Goal: Information Seeking & Learning: Learn about a topic

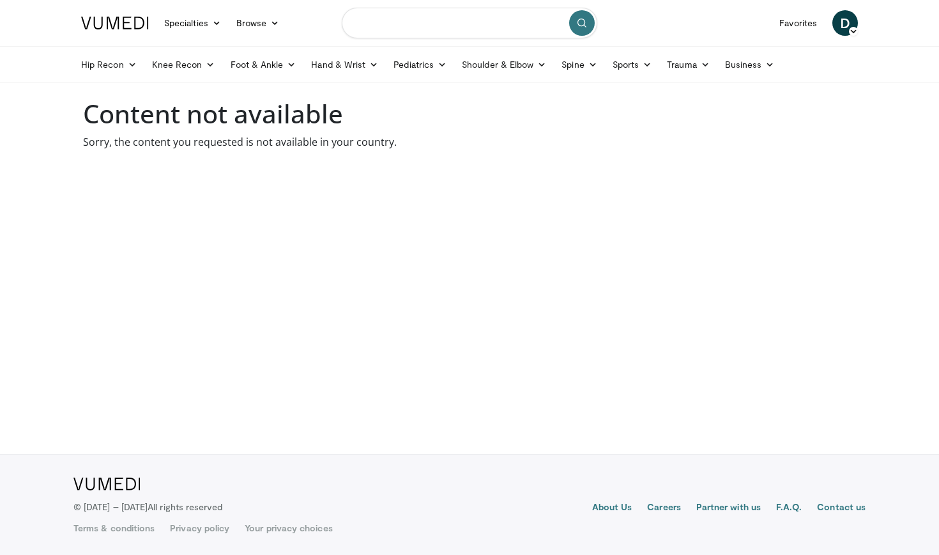
click at [414, 20] on input "Search topics, interventions" at bounding box center [470, 23] width 256 height 31
type input "**********"
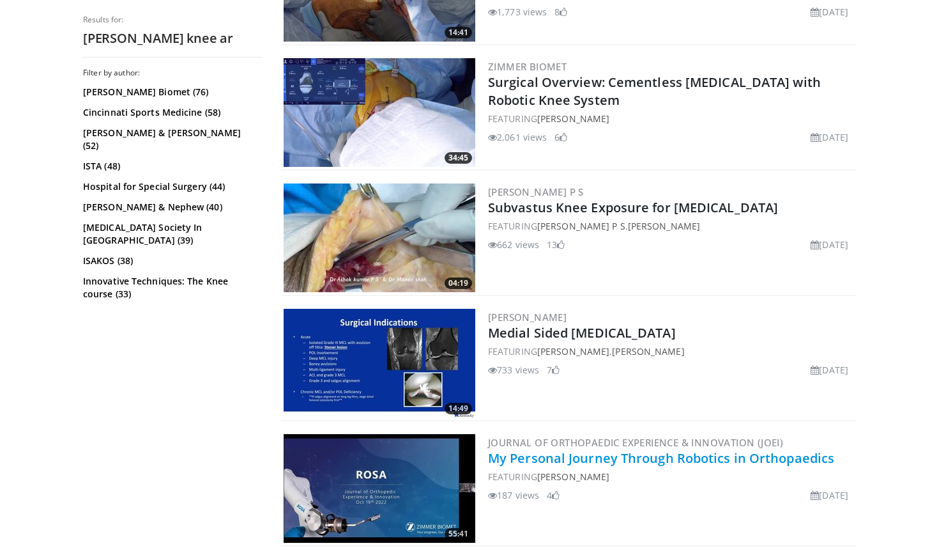
scroll to position [962, 0]
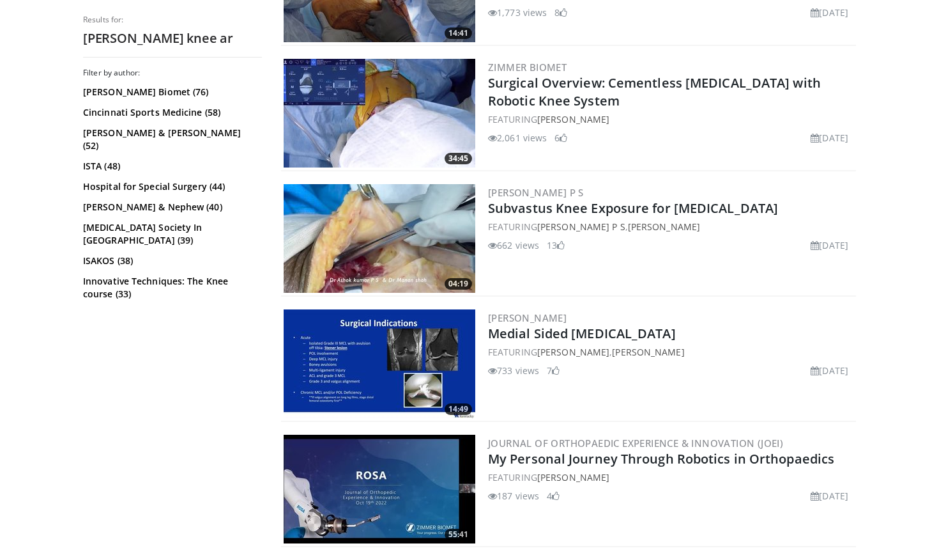
click at [508, 91] on h2 "Surgical Overview: Cementless Total Knee Arthroplasty with Robotic Knee System" at bounding box center [670, 92] width 365 height 36
click at [424, 116] on img at bounding box center [380, 113] width 192 height 109
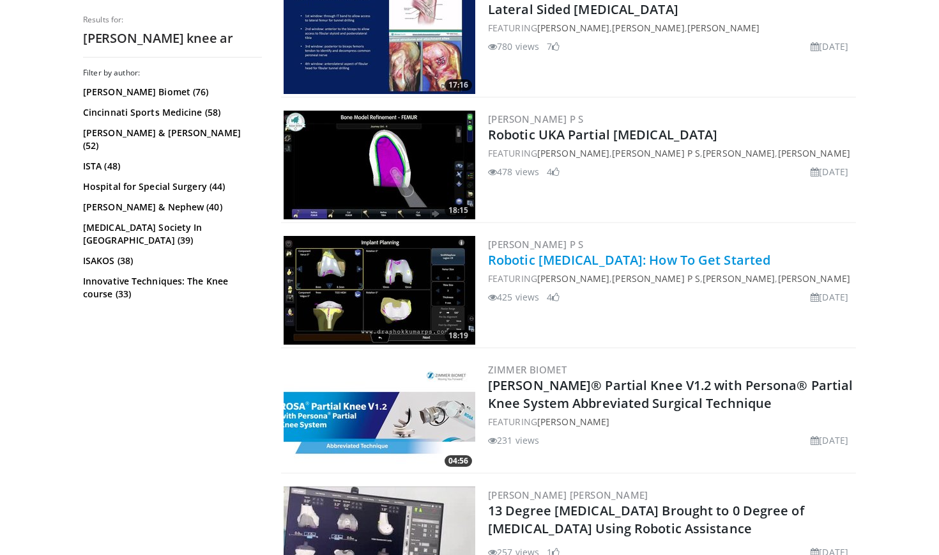
scroll to position [1553, 0]
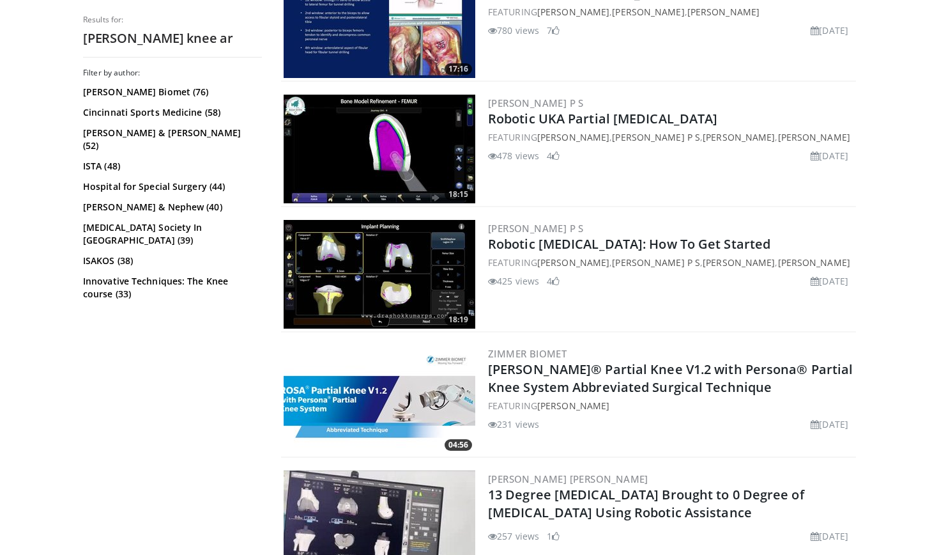
click at [434, 261] on img at bounding box center [380, 274] width 192 height 109
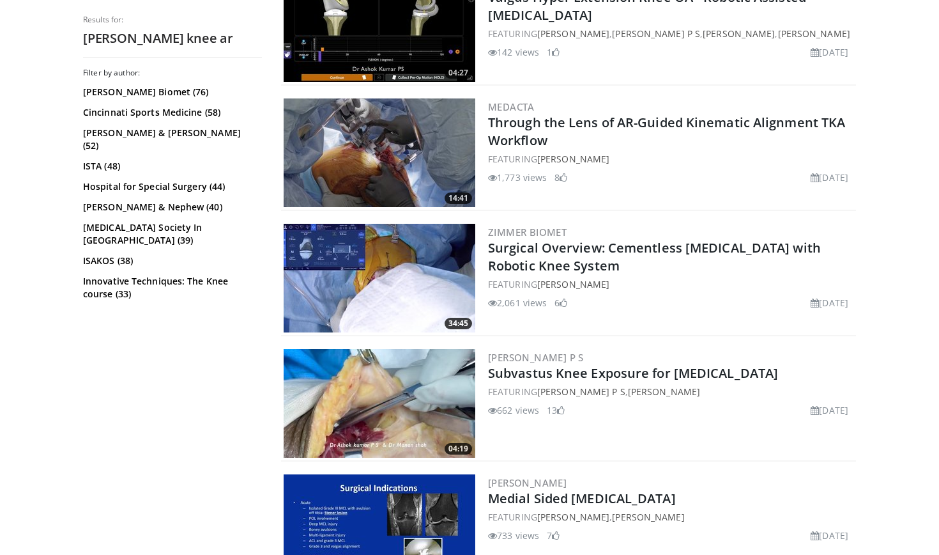
scroll to position [790, 0]
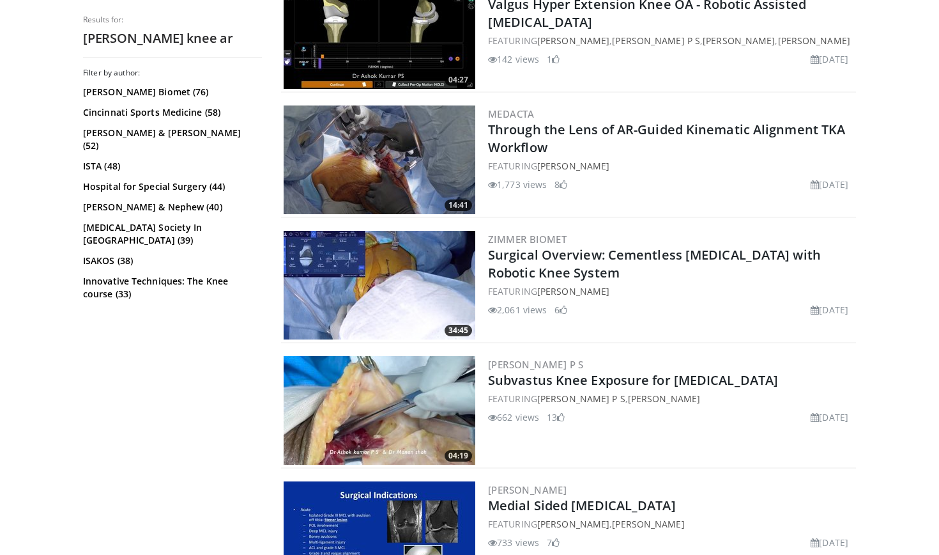
click at [450, 282] on img at bounding box center [380, 285] width 192 height 109
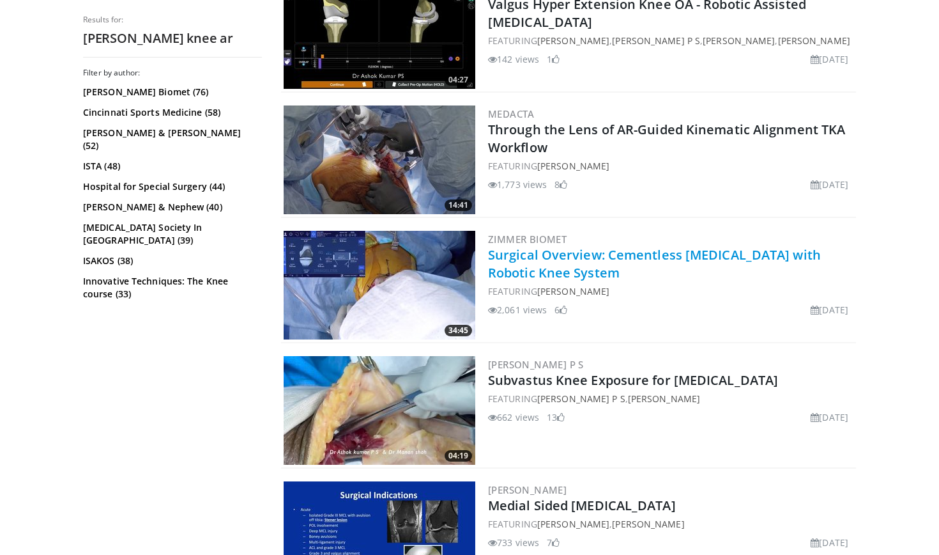
click at [516, 265] on link "Surgical Overview: Cementless Total Knee Arthroplasty with Robotic Knee System" at bounding box center [654, 263] width 333 height 35
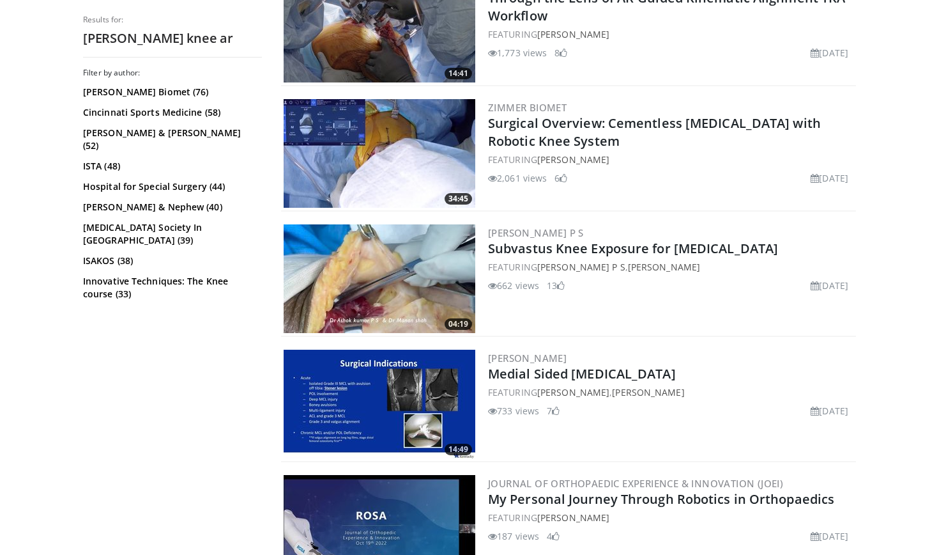
scroll to position [932, 0]
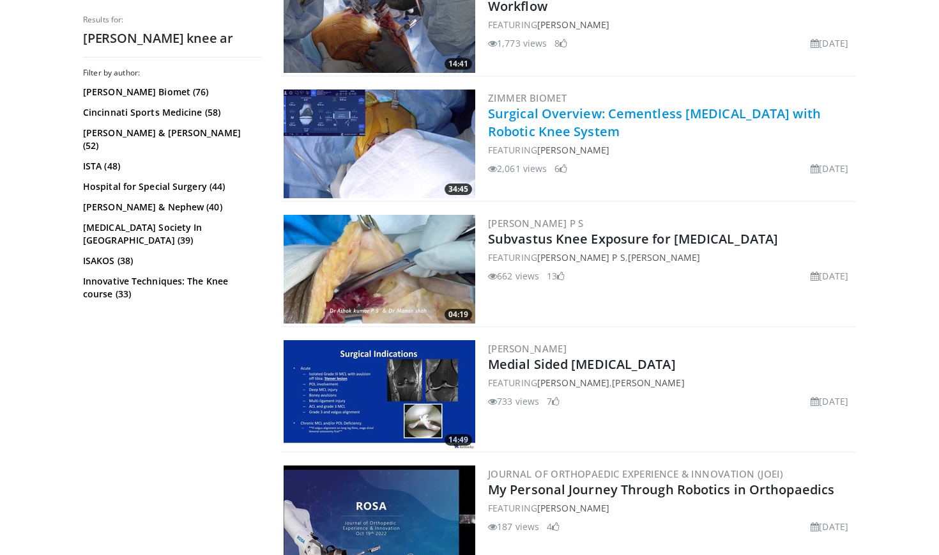
click at [530, 121] on link "Surgical Overview: Cementless Total Knee Arthroplasty with Robotic Knee System" at bounding box center [654, 122] width 333 height 35
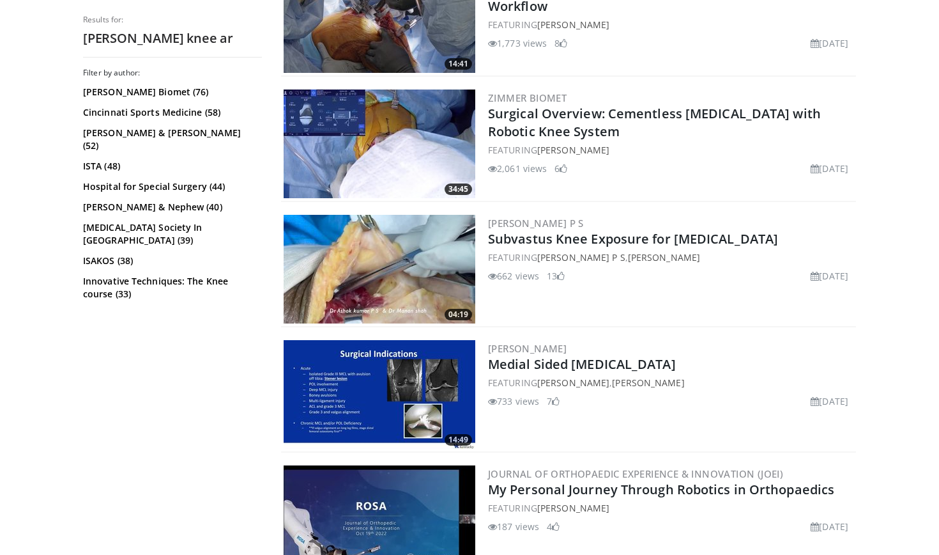
click at [410, 162] on img at bounding box center [380, 143] width 192 height 109
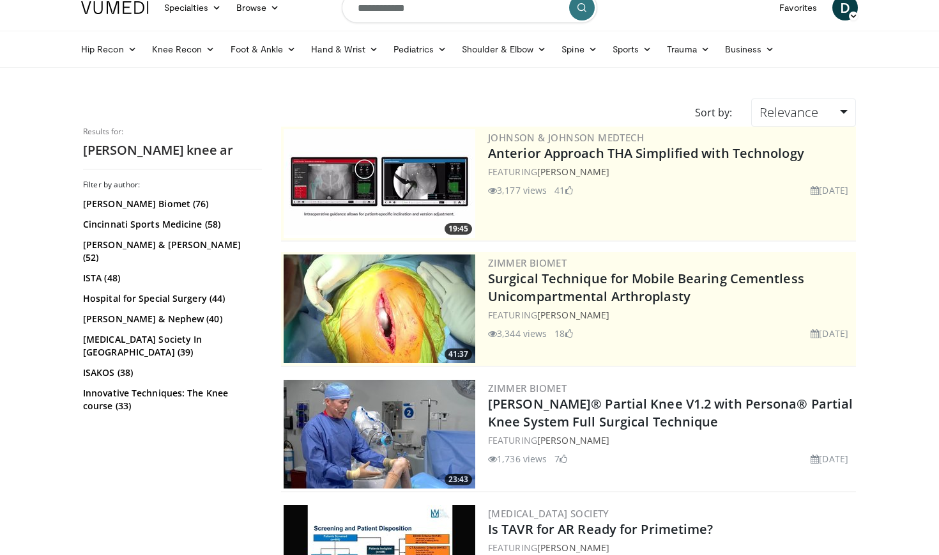
scroll to position [13, 0]
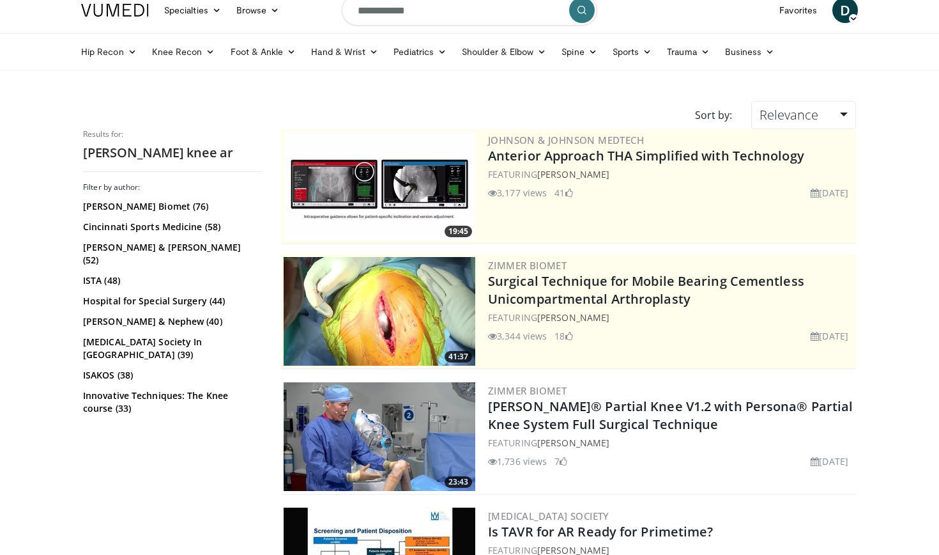
click at [437, 12] on input "**********" at bounding box center [470, 10] width 256 height 31
type input "*********"
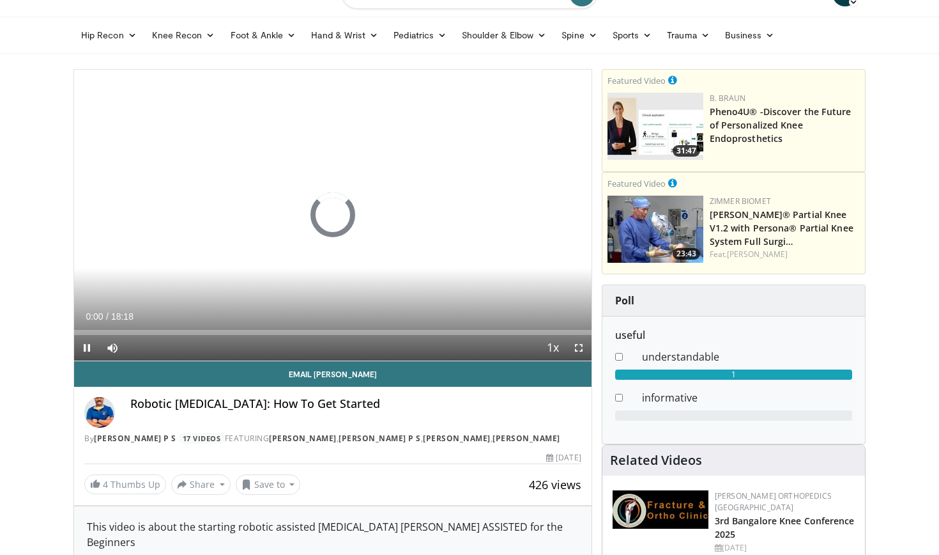
scroll to position [31, 0]
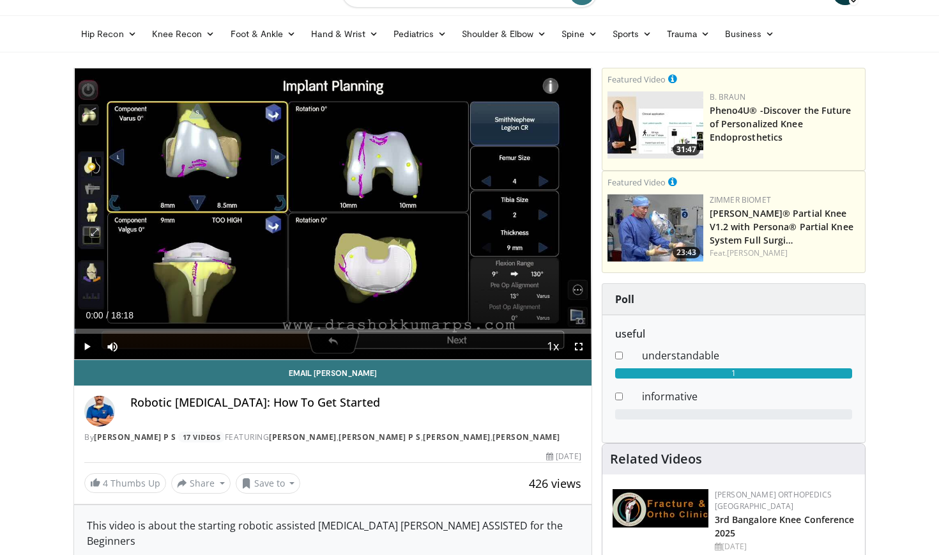
click at [217, 319] on div "Current Time 0:00 / Duration 18:18" at bounding box center [333, 315] width 518 height 12
click at [383, 332] on div "Progress Bar" at bounding box center [383, 330] width 1 height 5
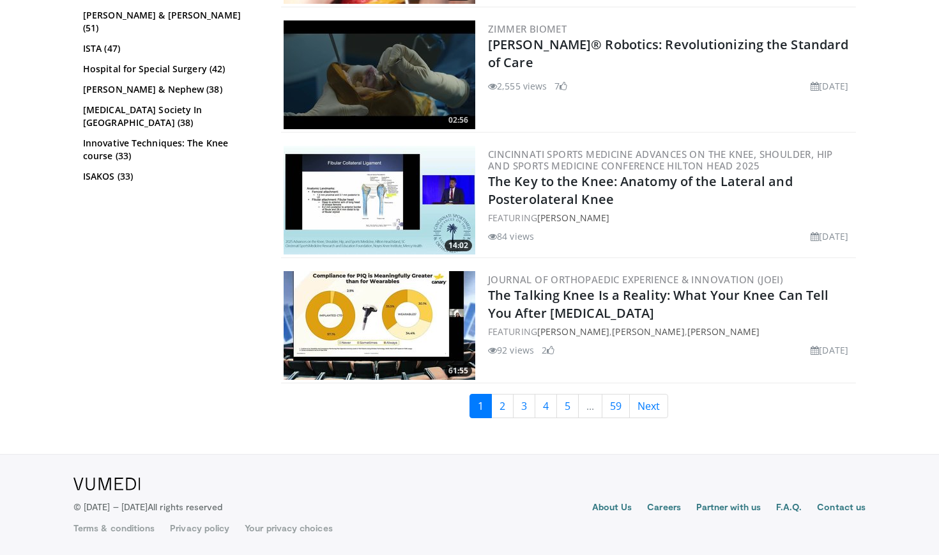
scroll to position [2879, 0]
click at [491, 397] on link "1" at bounding box center [481, 406] width 22 height 24
click at [497, 399] on link "2" at bounding box center [502, 406] width 22 height 24
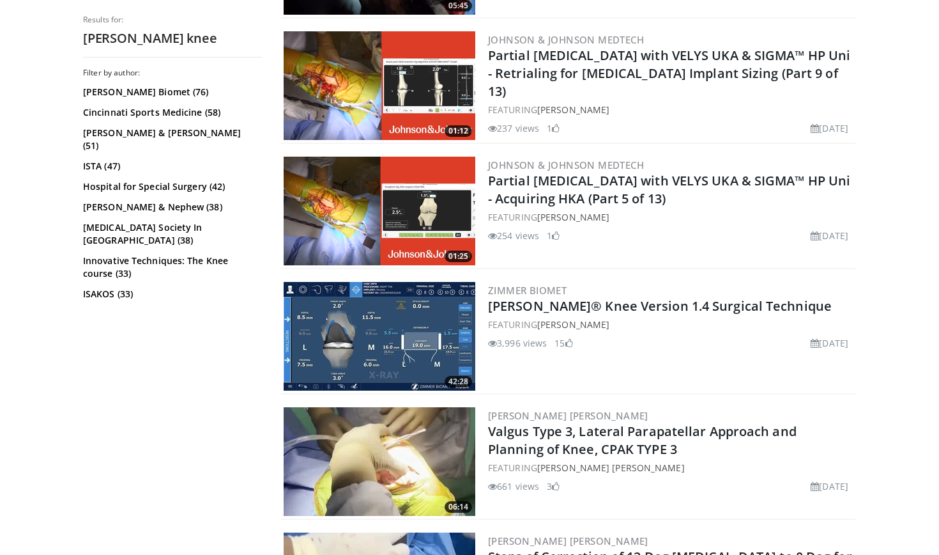
scroll to position [2136, 0]
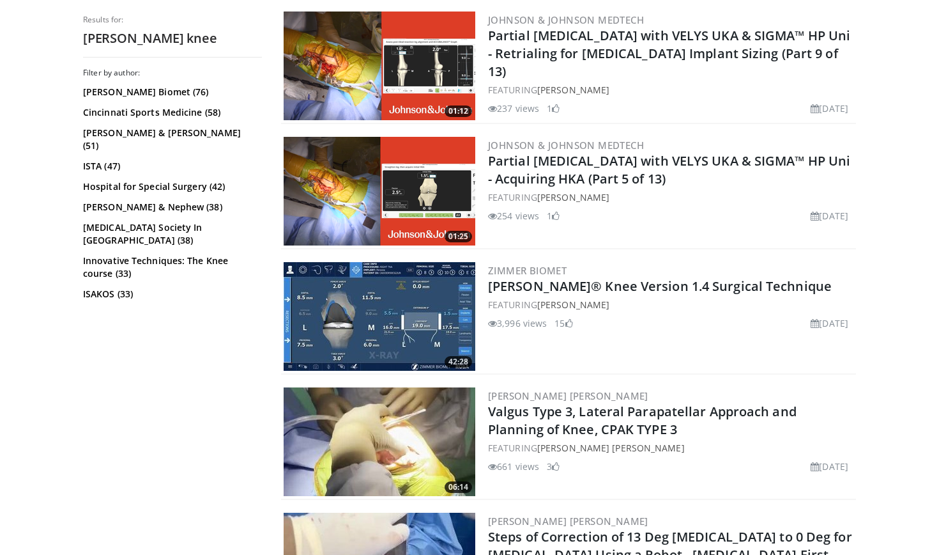
click at [433, 333] on img at bounding box center [380, 316] width 192 height 109
click at [171, 96] on link "[PERSON_NAME] Biomet (76)" at bounding box center [171, 92] width 176 height 13
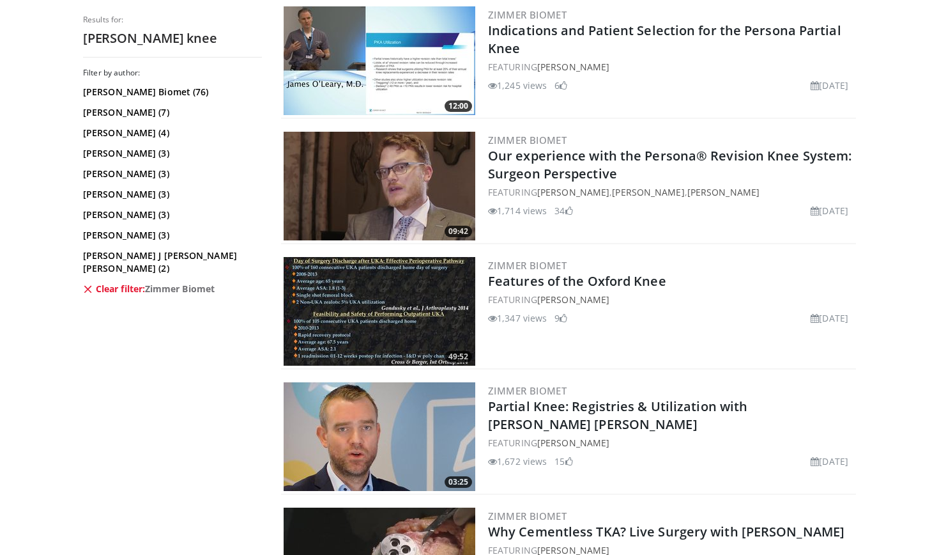
scroll to position [2227, 0]
